Goal: Task Accomplishment & Management: Manage account settings

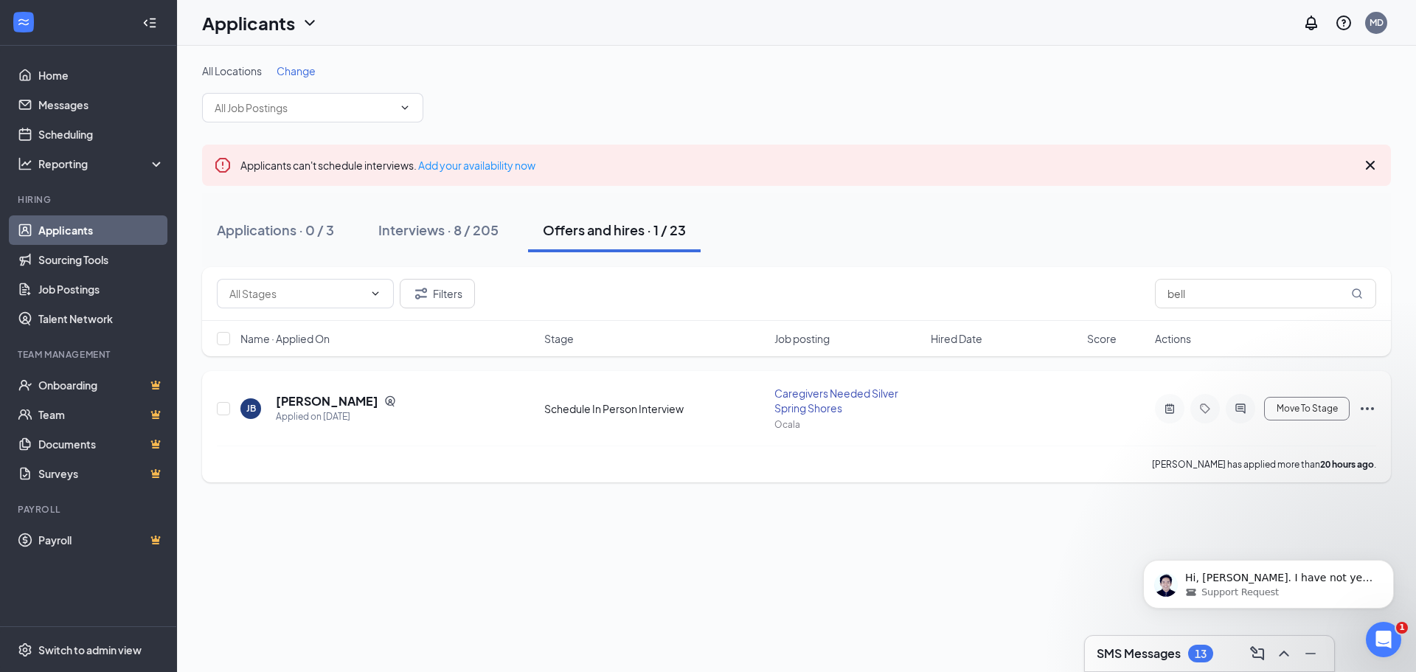
click at [1372, 410] on icon "Ellipses" at bounding box center [1367, 409] width 18 height 18
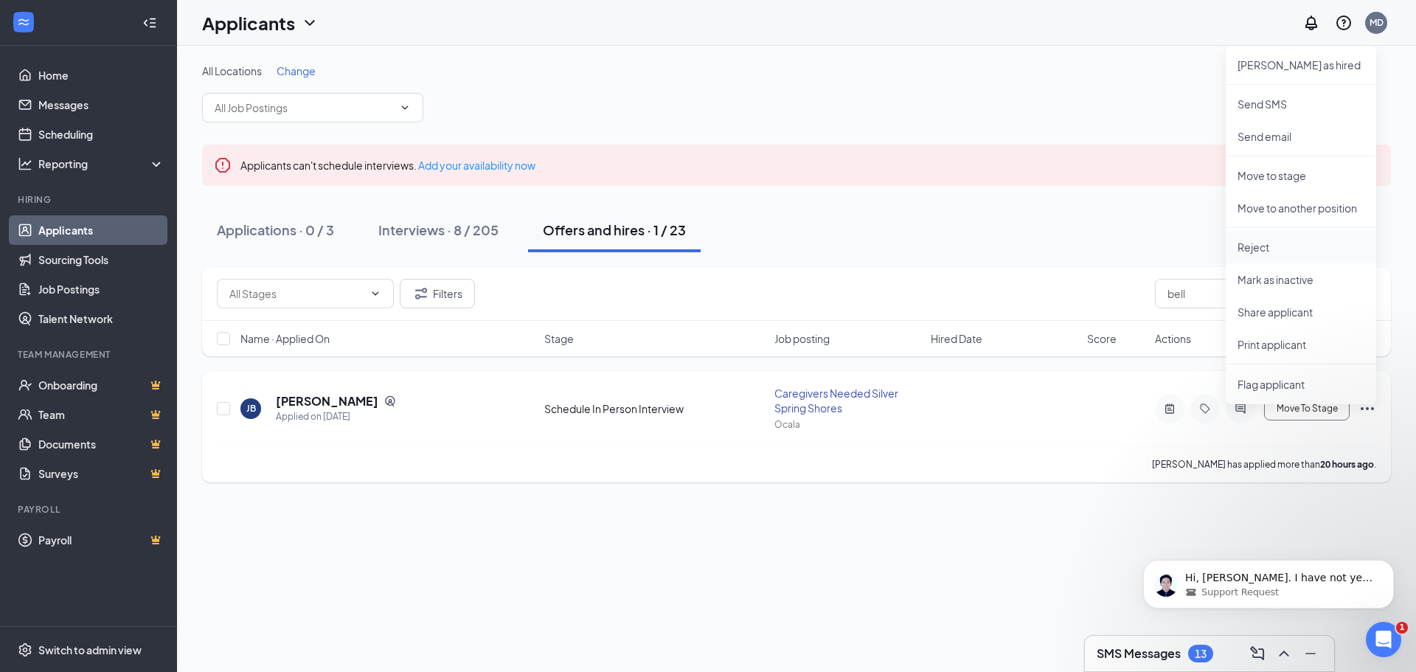
click at [1242, 242] on p "Reject" at bounding box center [1300, 247] width 127 height 15
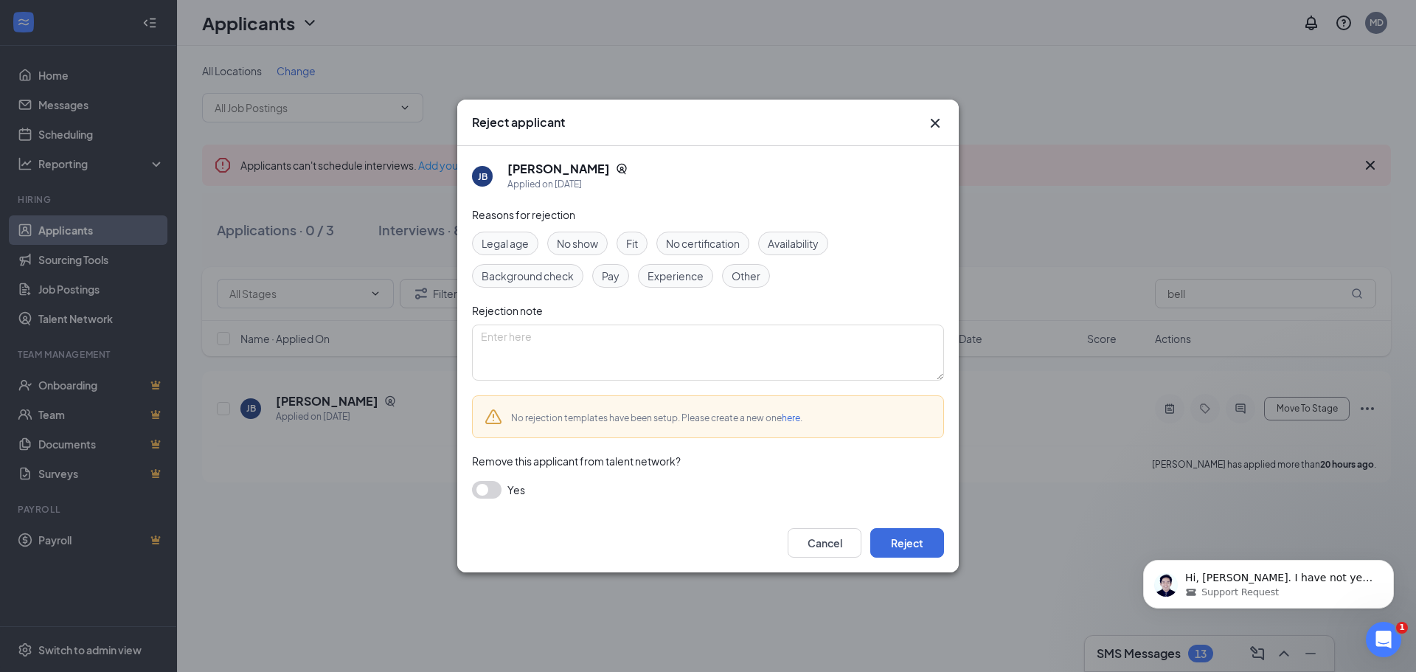
click at [787, 240] on span "Availability" at bounding box center [793, 243] width 51 height 16
click at [892, 548] on button "Reject" at bounding box center [907, 542] width 74 height 29
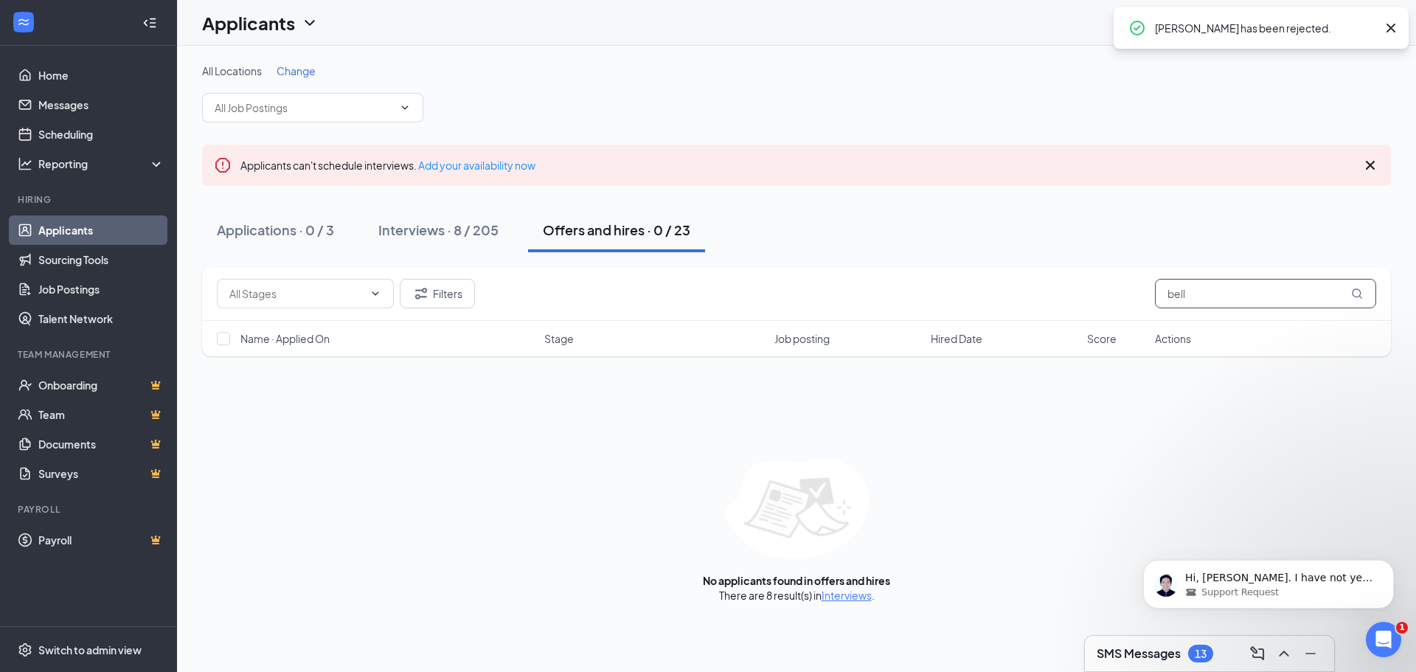
drag, startPoint x: 1194, startPoint y: 290, endPoint x: 1130, endPoint y: 289, distance: 64.2
click at [1130, 289] on div "Filters bell" at bounding box center [796, 293] width 1159 height 29
drag, startPoint x: 1218, startPoint y: 289, endPoint x: 1060, endPoint y: 298, distance: 157.3
click at [1060, 298] on div "Filters [PERSON_NAME]" at bounding box center [796, 293] width 1159 height 29
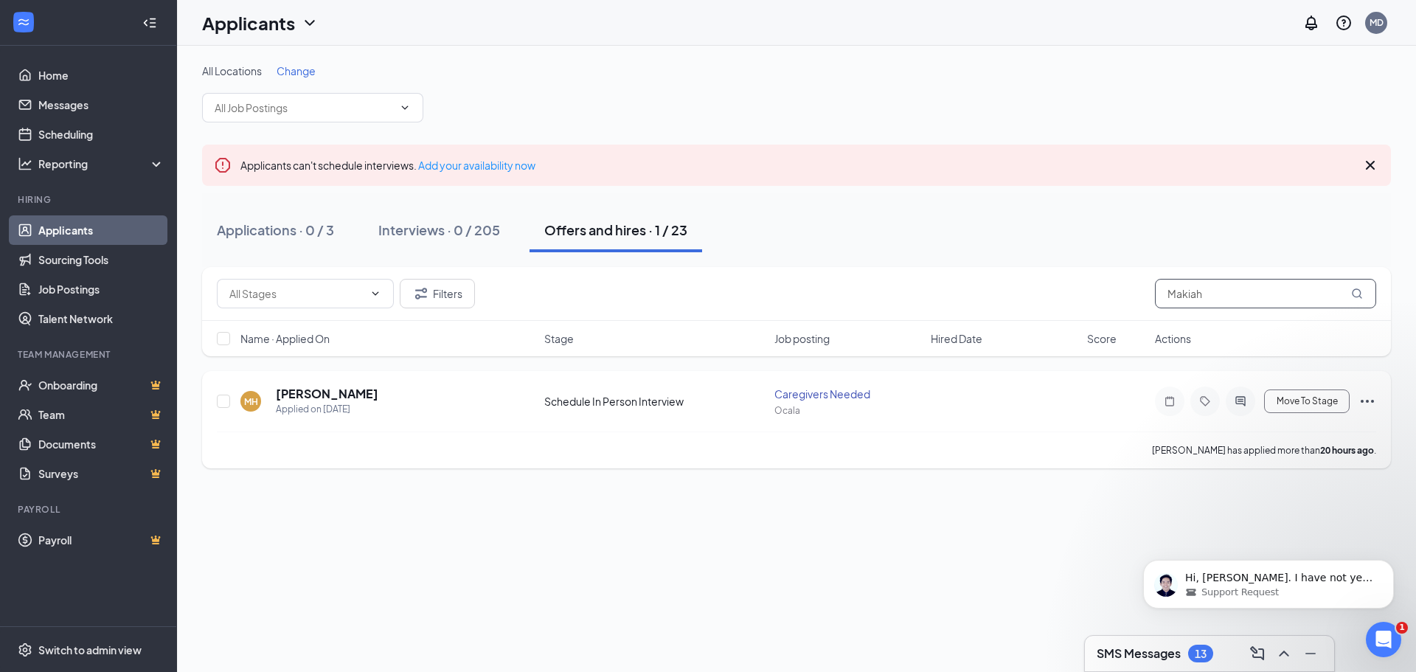
type input "Makiah"
click at [1367, 397] on icon "Ellipses" at bounding box center [1367, 401] width 18 height 18
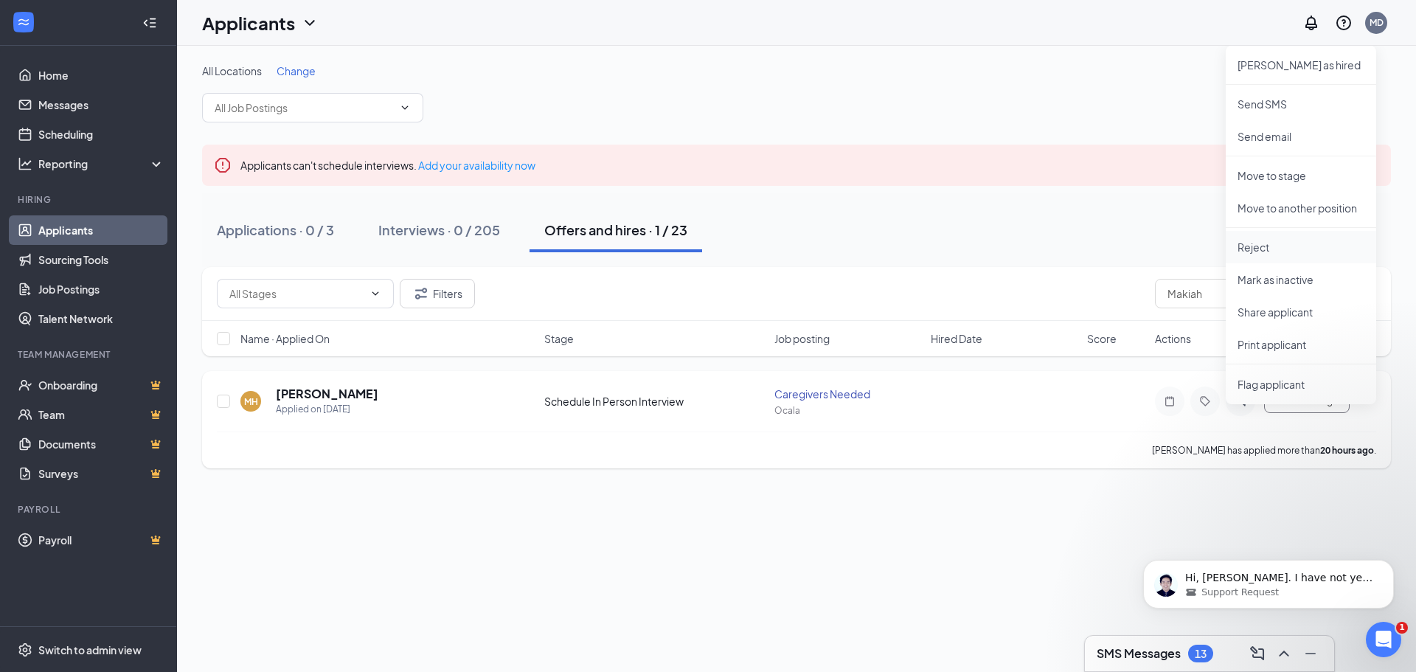
click at [1254, 251] on p "Reject" at bounding box center [1300, 247] width 127 height 15
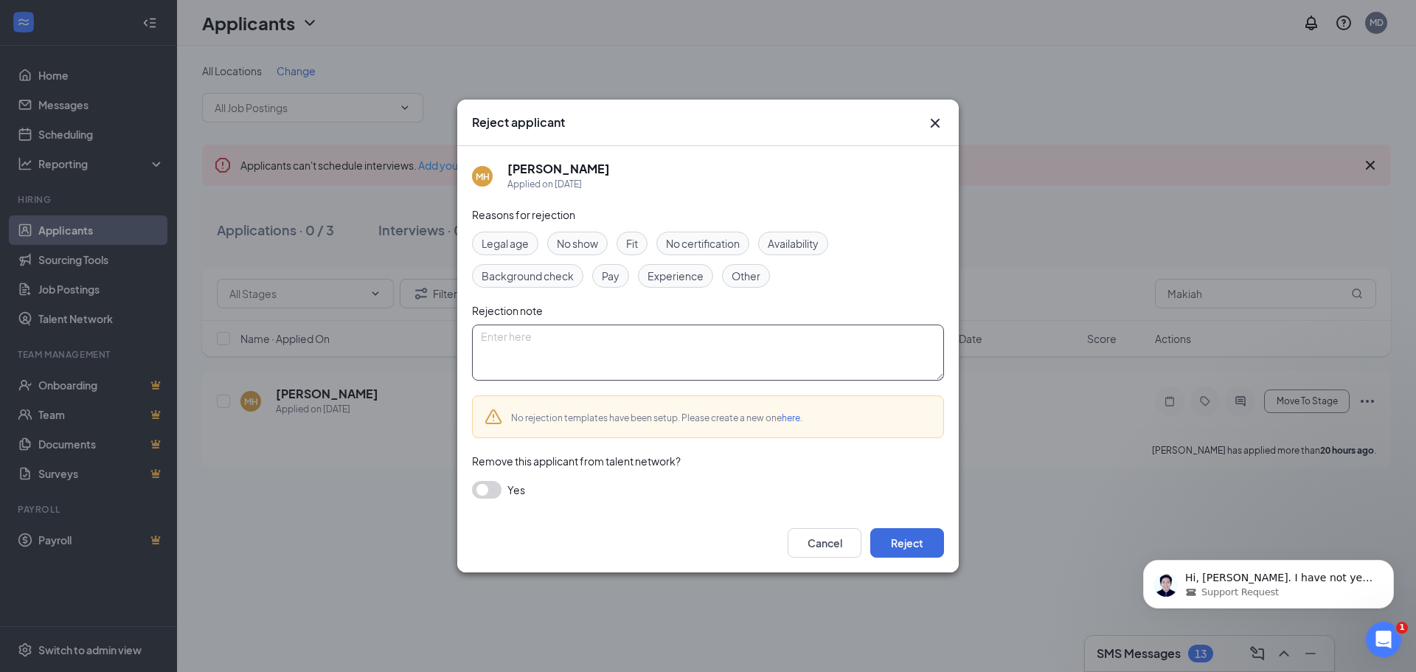
click at [665, 342] on textarea at bounding box center [708, 352] width 472 height 56
type textarea "Self - Withdraw - Pay is not enough"
click at [605, 273] on span "Pay" at bounding box center [611, 276] width 18 height 16
click at [475, 484] on button "button" at bounding box center [486, 490] width 29 height 18
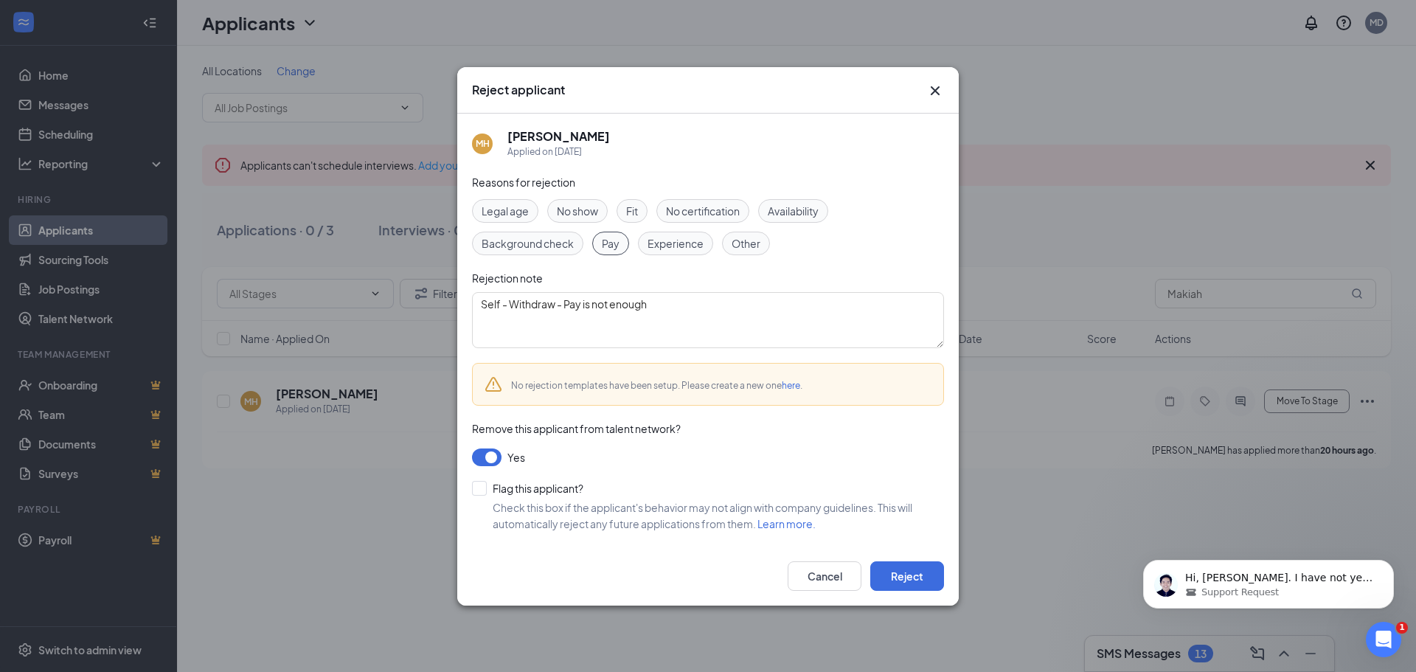
drag, startPoint x: 479, startPoint y: 490, endPoint x: 542, endPoint y: 518, distance: 69.3
click at [490, 495] on input "Flag this applicant?" at bounding box center [527, 488] width 111 height 15
checkbox input "true"
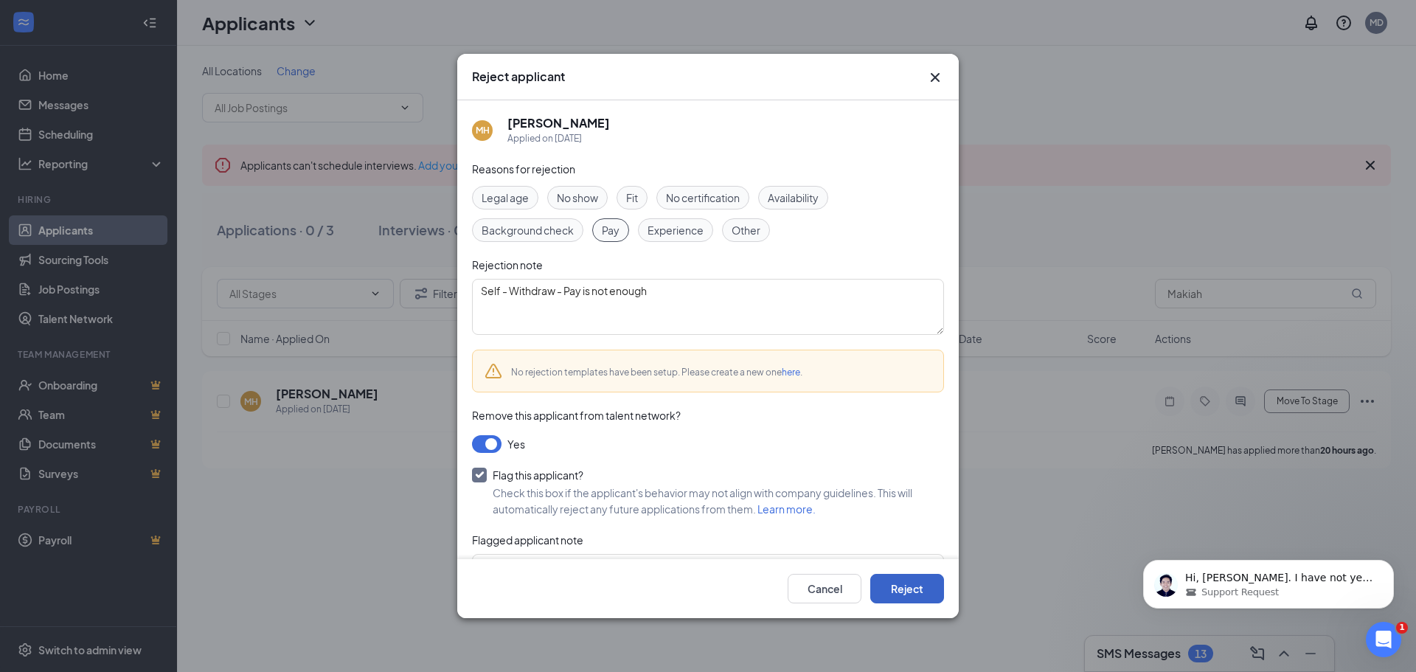
click at [897, 588] on button "Reject" at bounding box center [907, 588] width 74 height 29
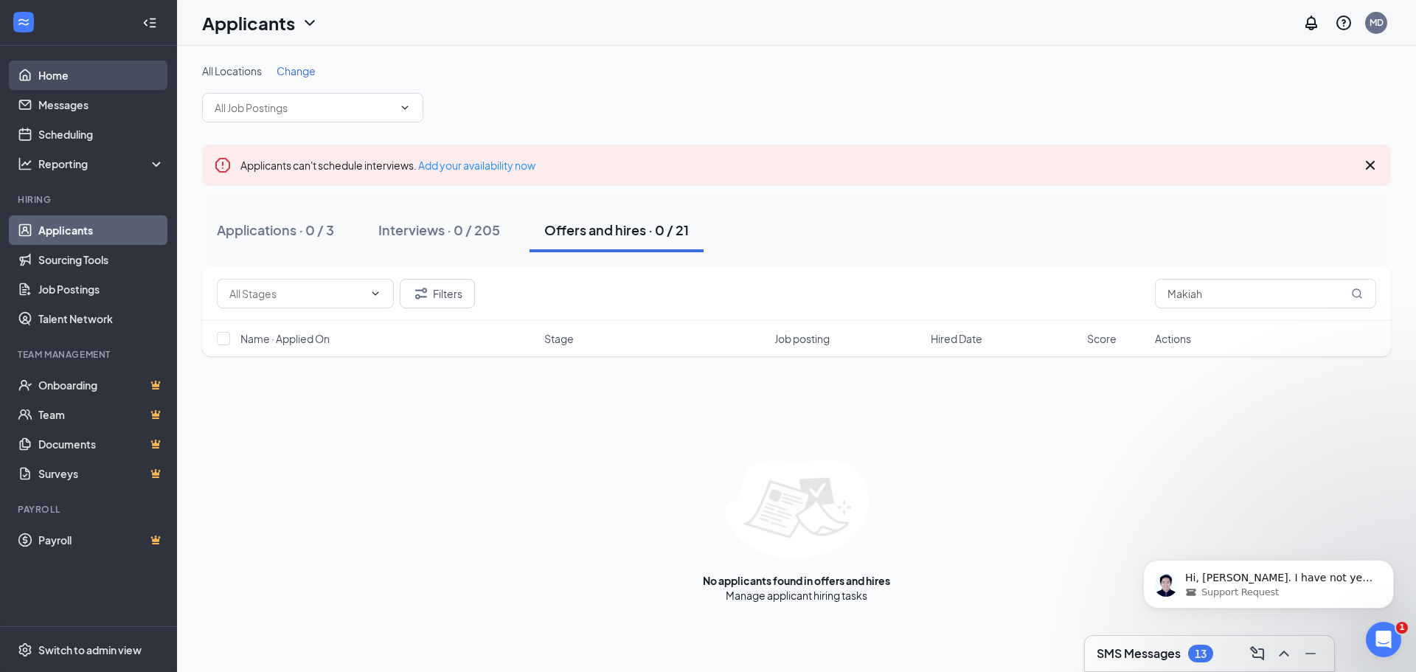
click at [74, 74] on link "Home" at bounding box center [101, 74] width 126 height 29
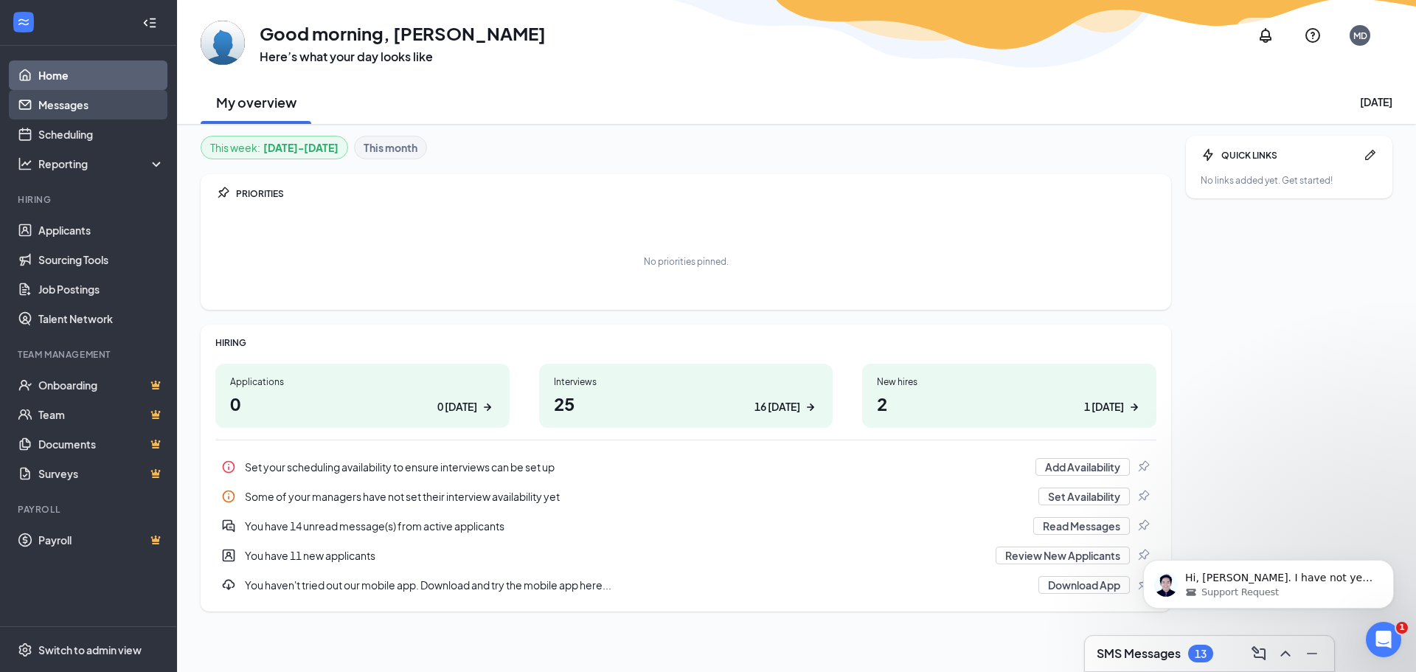
click at [70, 104] on link "Messages" at bounding box center [101, 104] width 126 height 29
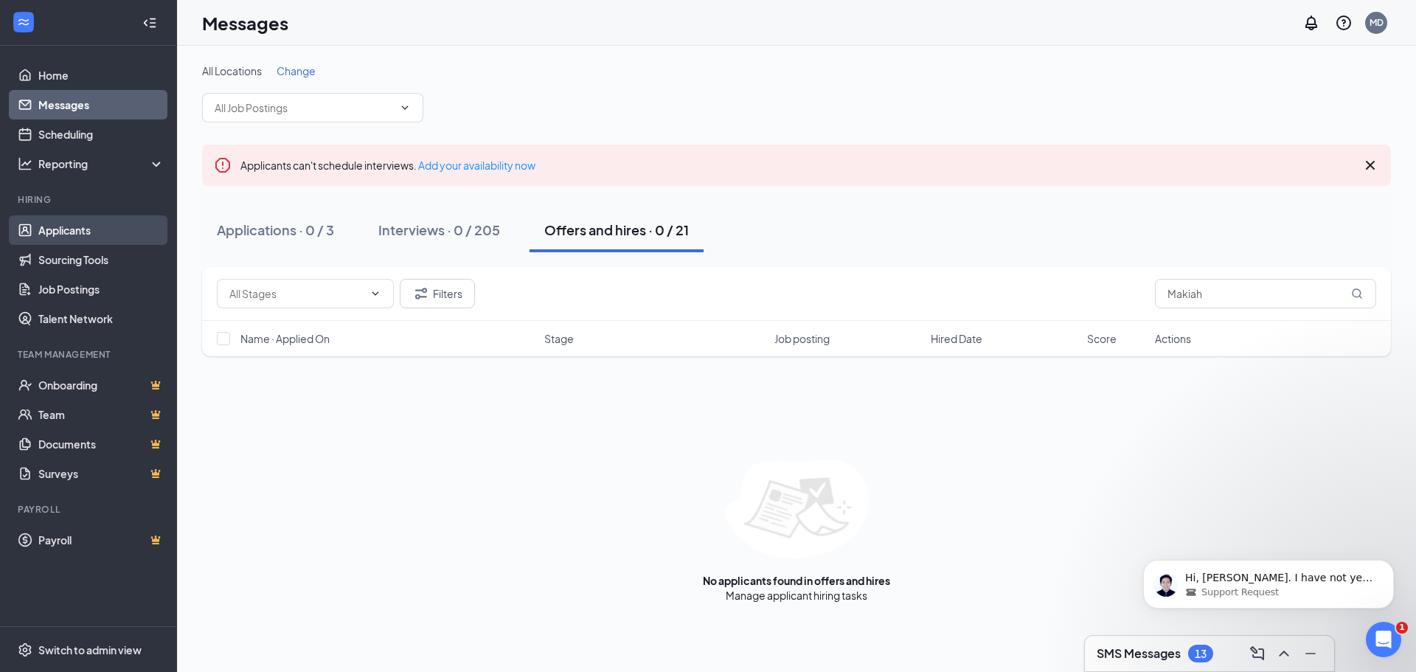
click at [77, 235] on link "Applicants" at bounding box center [101, 229] width 126 height 29
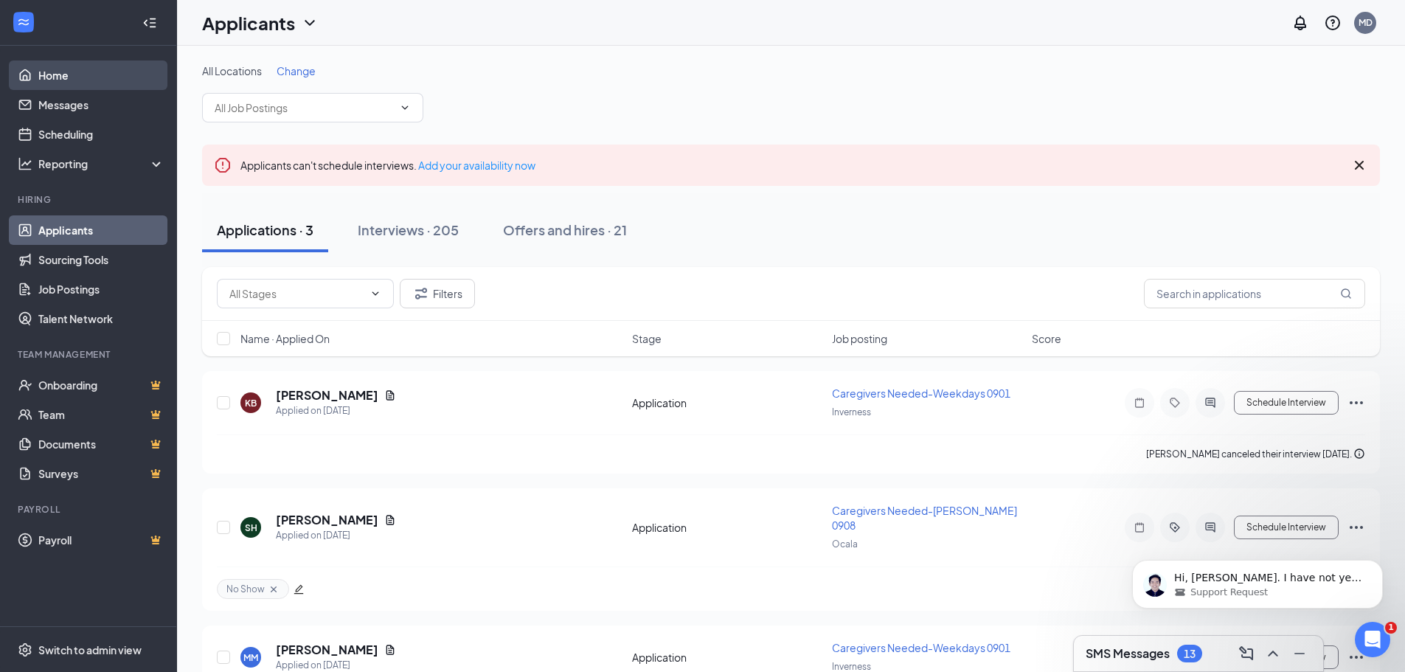
click at [56, 74] on link "Home" at bounding box center [101, 74] width 126 height 29
